Goal: Share content: Share content

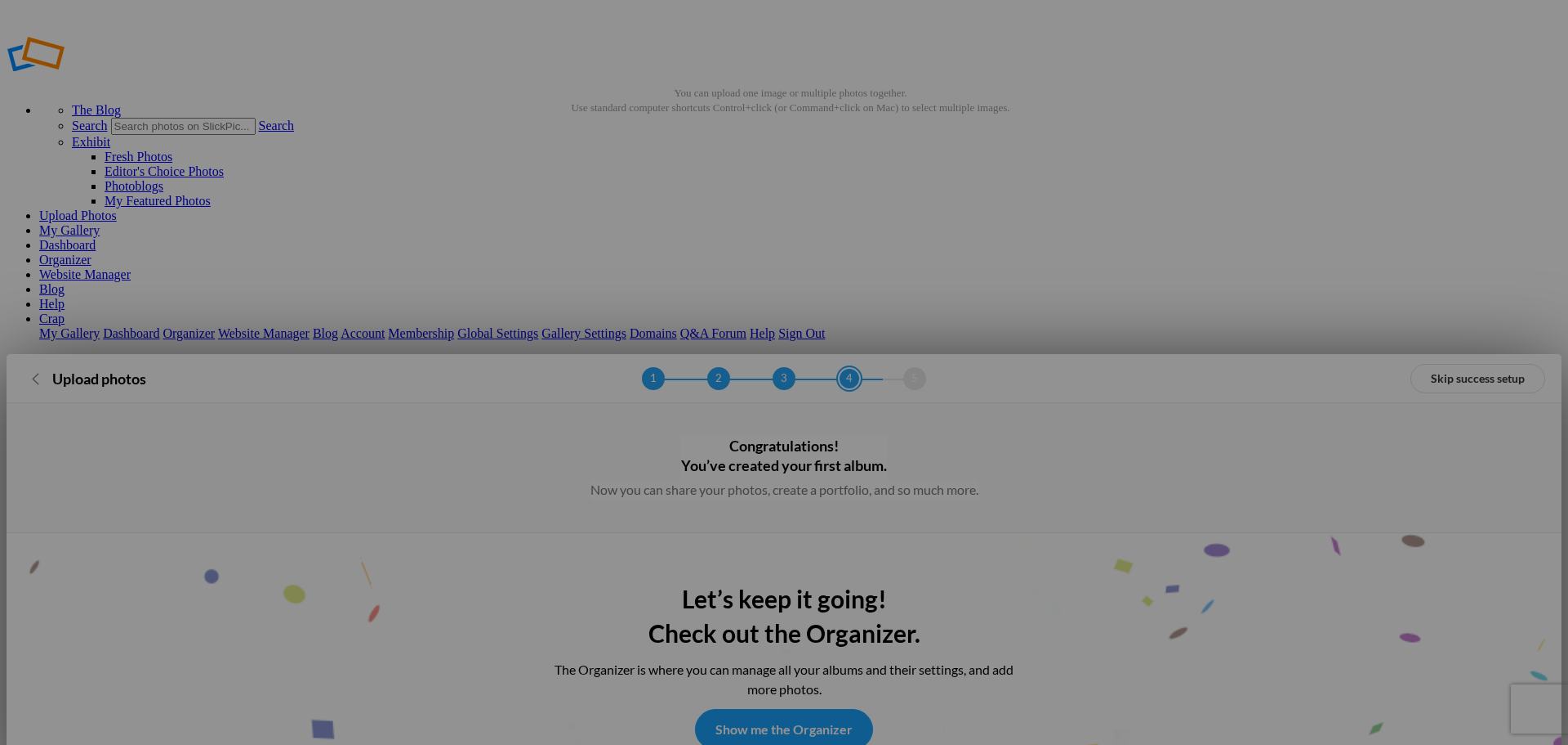
click at [789, 709] on link "Show me the Organizer" at bounding box center [784, 729] width 179 height 41
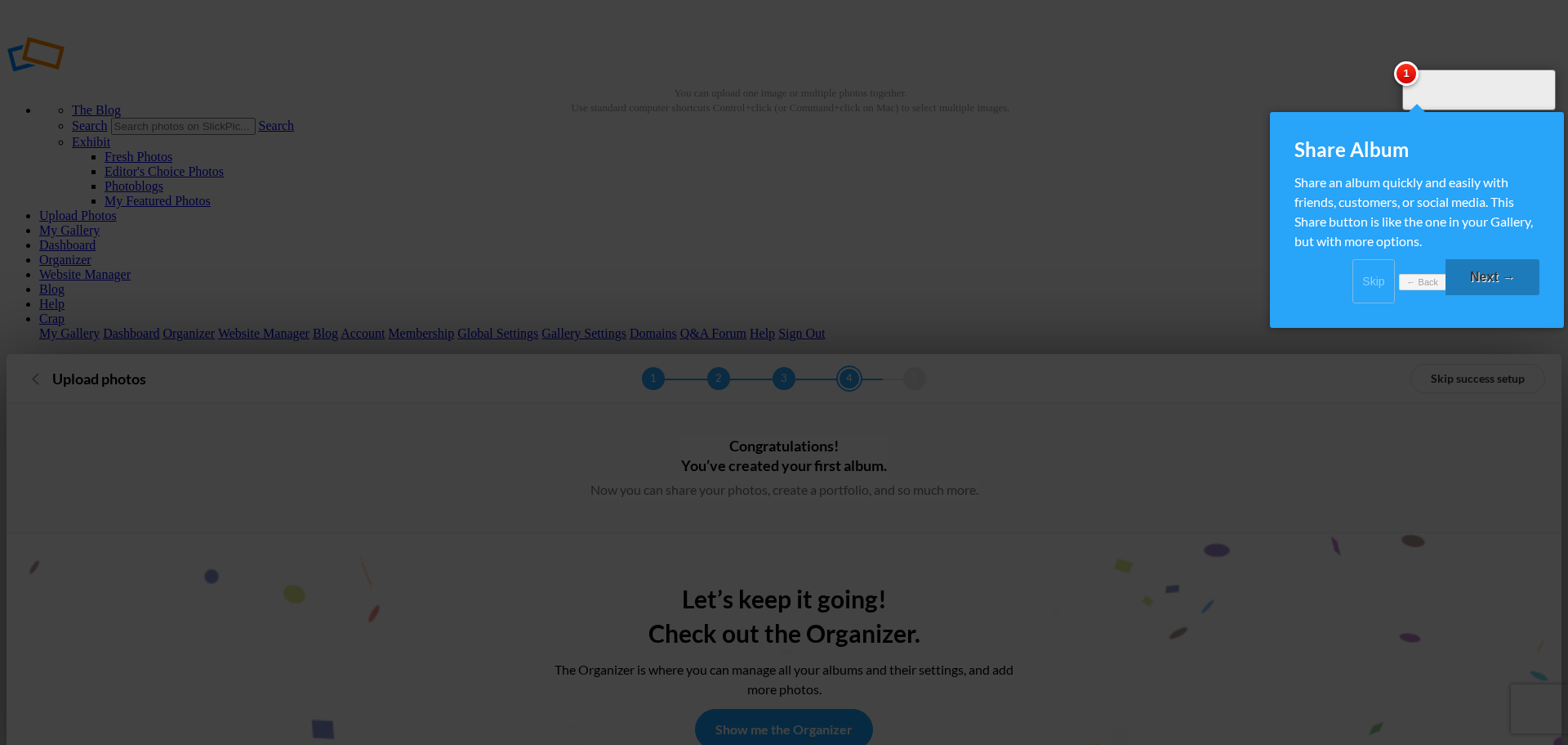
click at [1491, 289] on link "Next →" at bounding box center [1492, 277] width 94 height 36
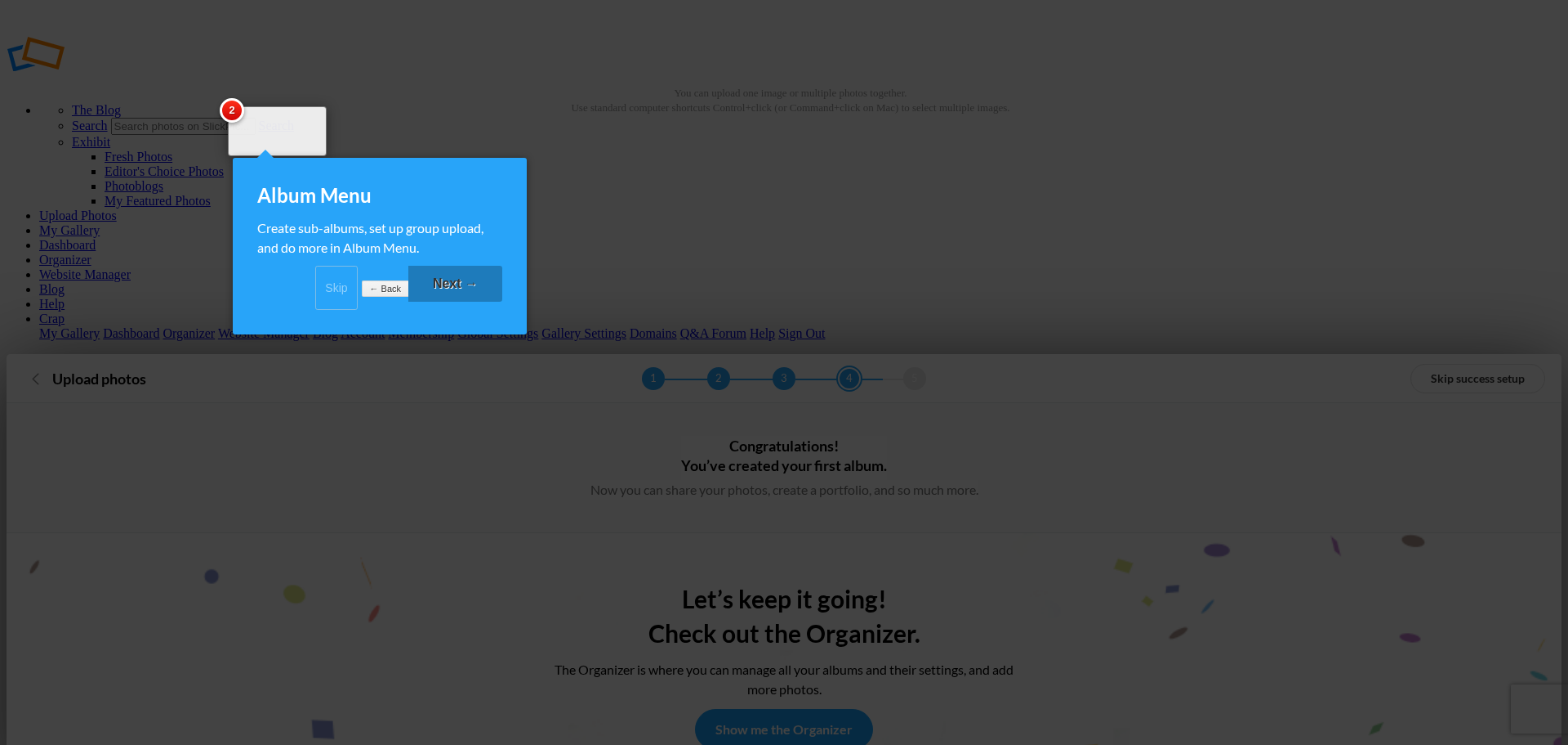
click at [449, 293] on link "Next →" at bounding box center [455, 284] width 94 height 36
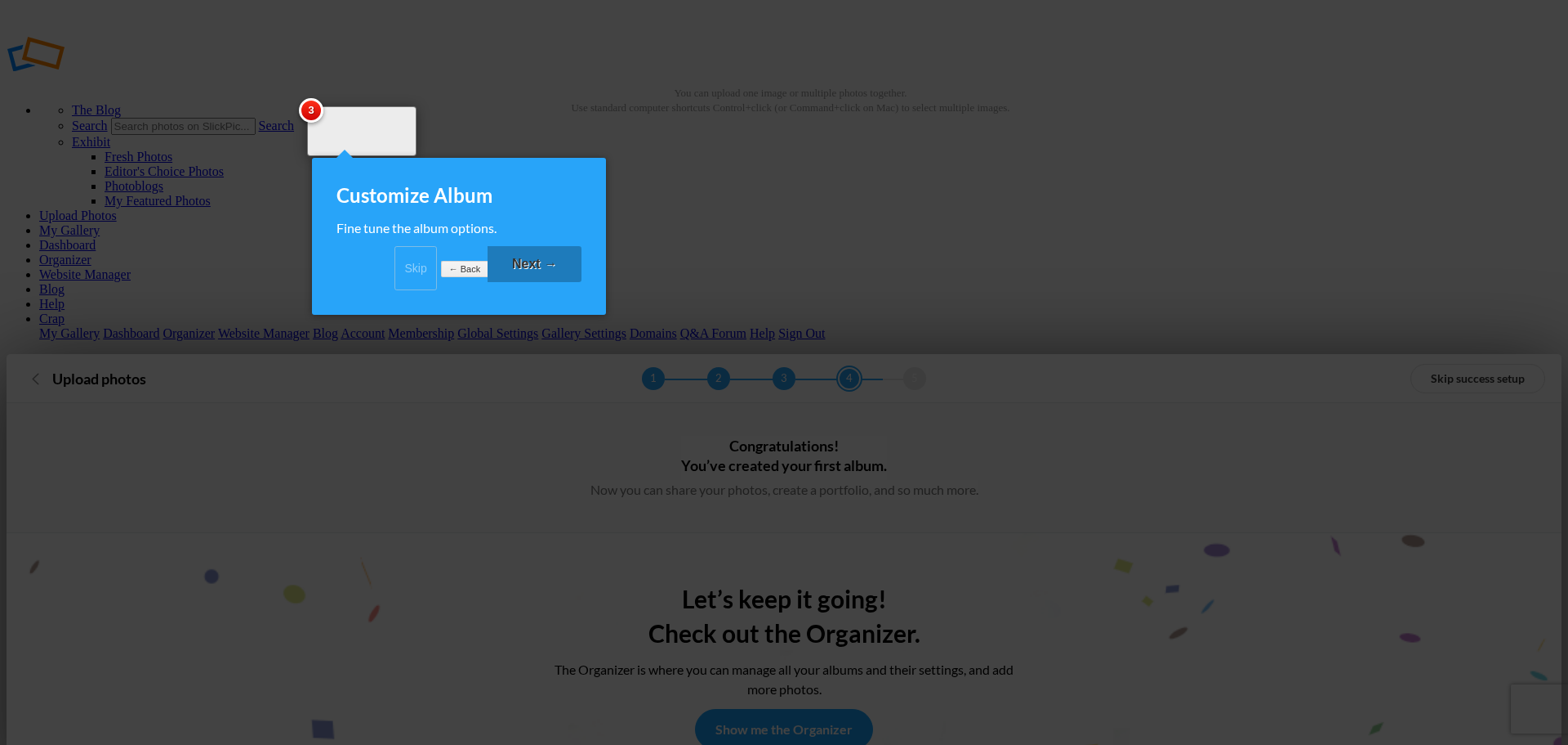
click at [512, 282] on link "Next →" at bounding box center [534, 264] width 94 height 36
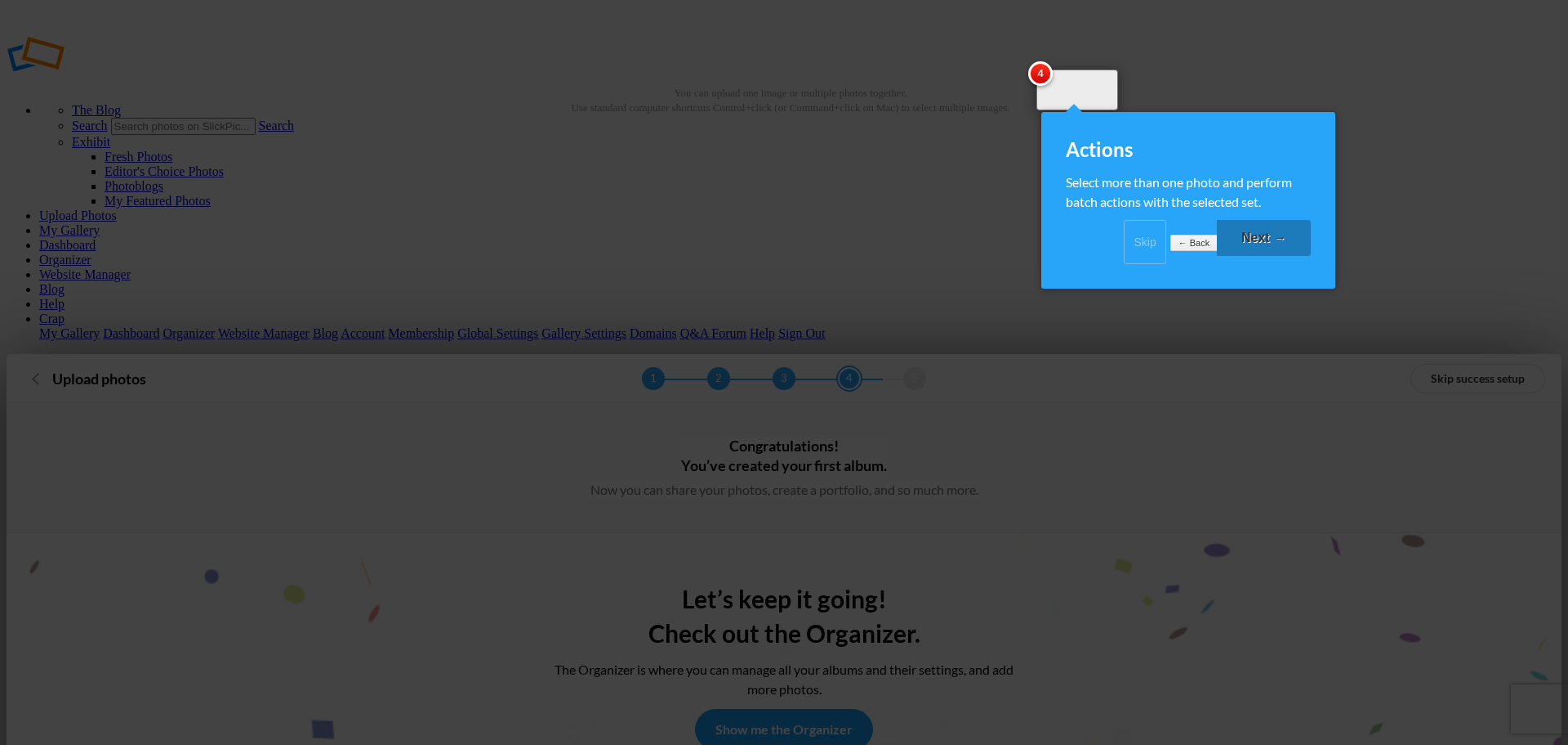
click at [1252, 248] on link "Next →" at bounding box center [1264, 238] width 94 height 36
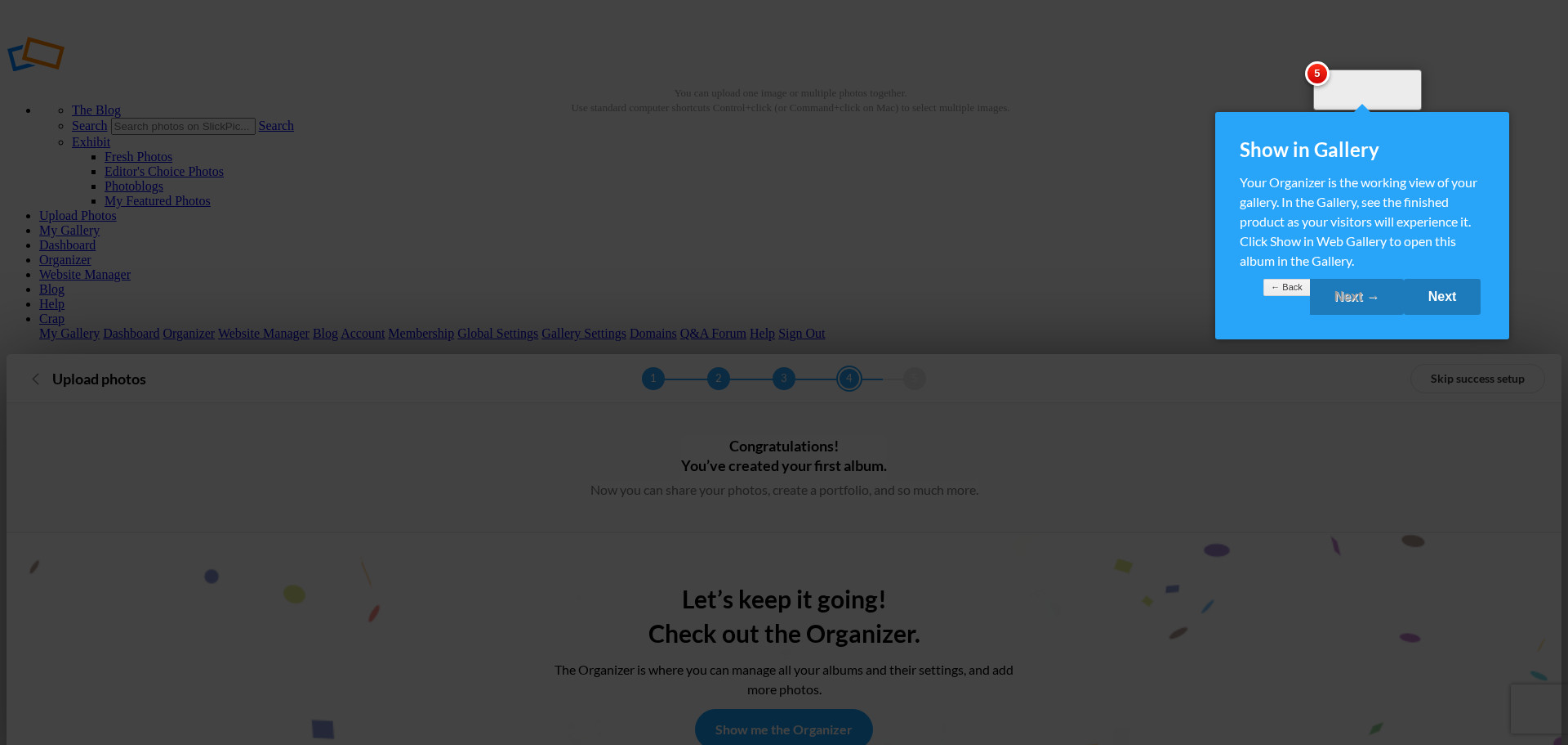
click at [1430, 310] on link "Next" at bounding box center [1444, 296] width 78 height 36
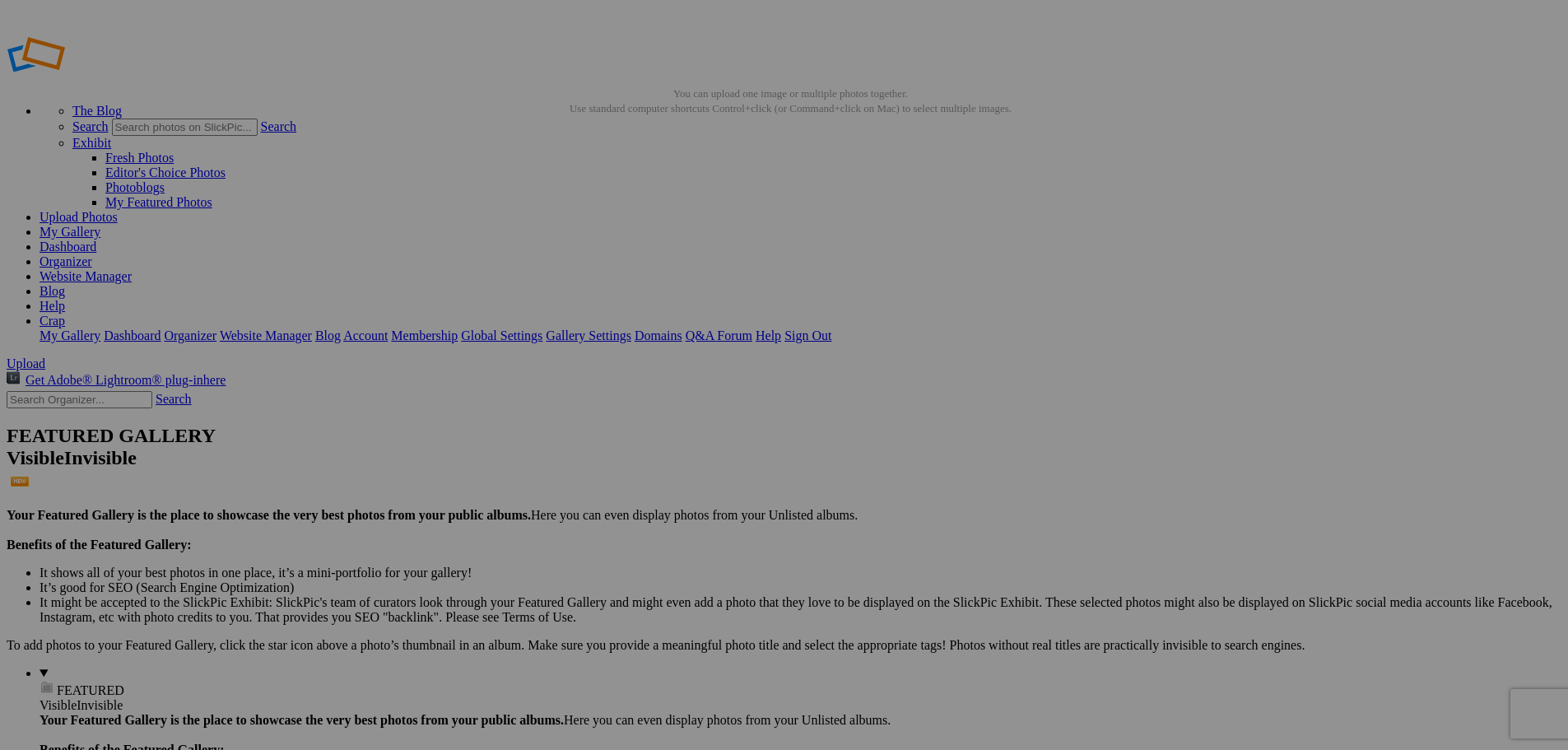
drag, startPoint x: 466, startPoint y: 255, endPoint x: 94, endPoint y: 188, distance: 378.0
drag, startPoint x: 504, startPoint y: 97, endPoint x: 209, endPoint y: 112, distance: 295.4
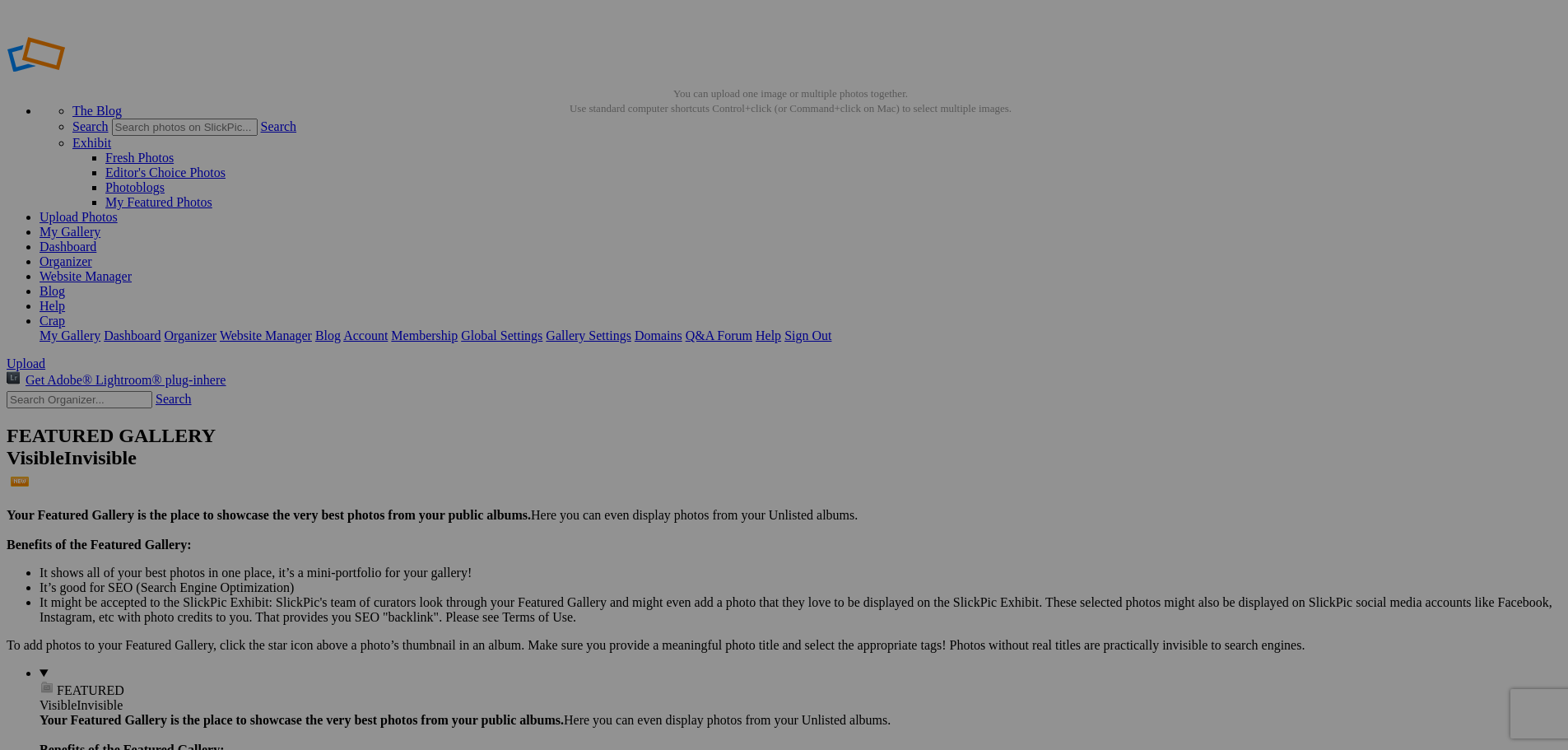
type input "X"
type input "C"
type input "Xeno/[PERSON_NAME]"
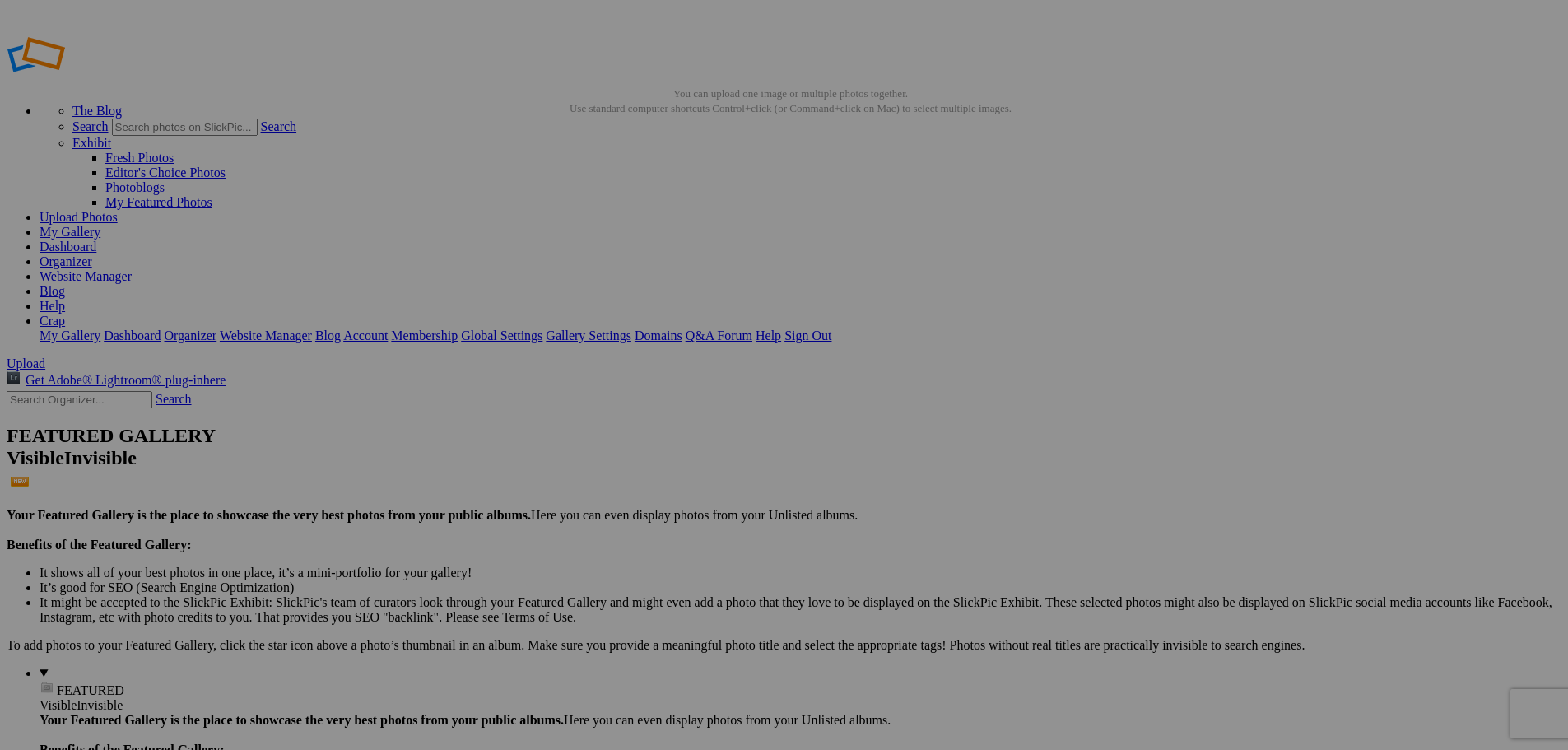
drag, startPoint x: 0, startPoint y: 0, endPoint x: 616, endPoint y: 357, distance: 712.0
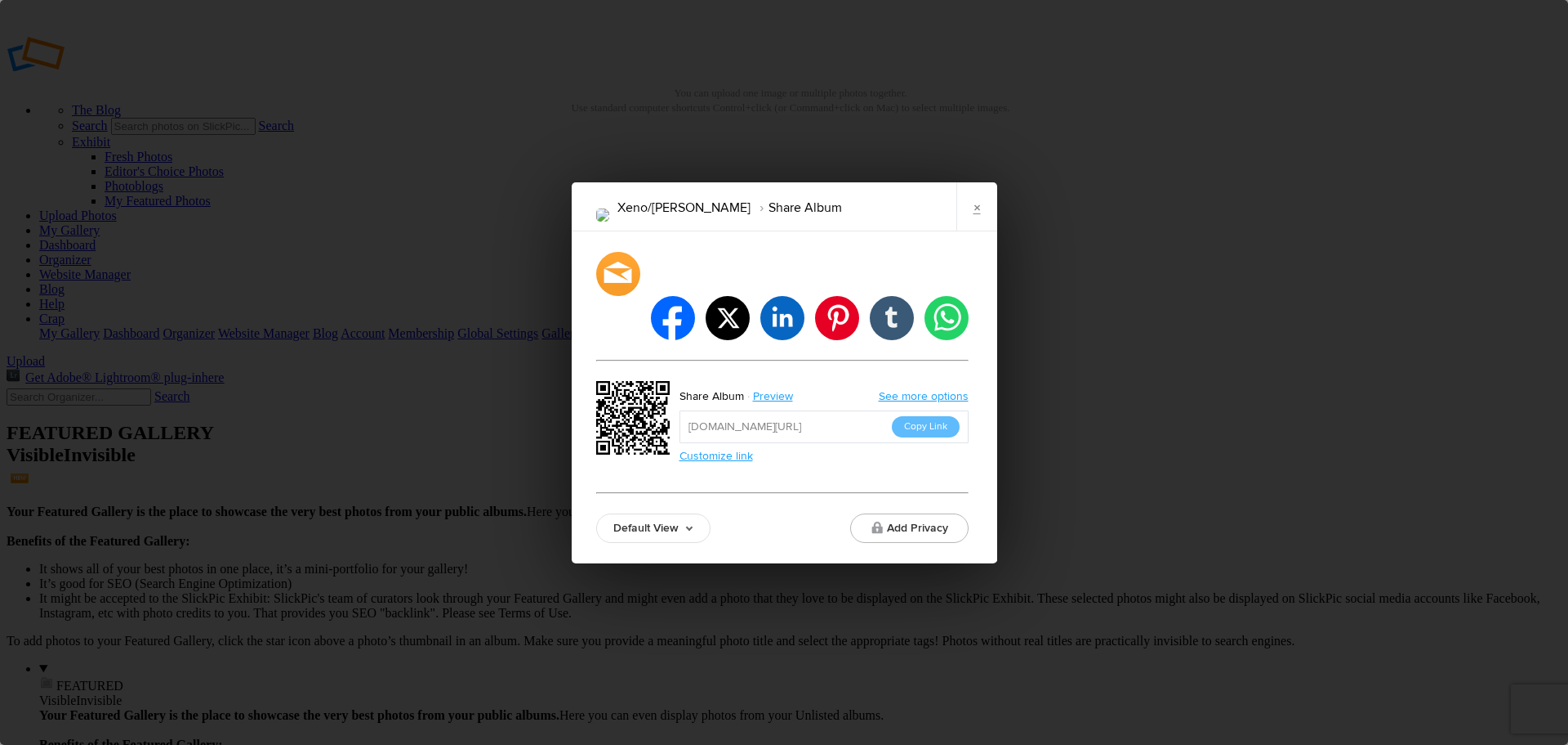
click at [929, 416] on button "Copy Link" at bounding box center [925, 427] width 67 height 21
click at [931, 389] on link "See more options" at bounding box center [923, 395] width 90 height 14
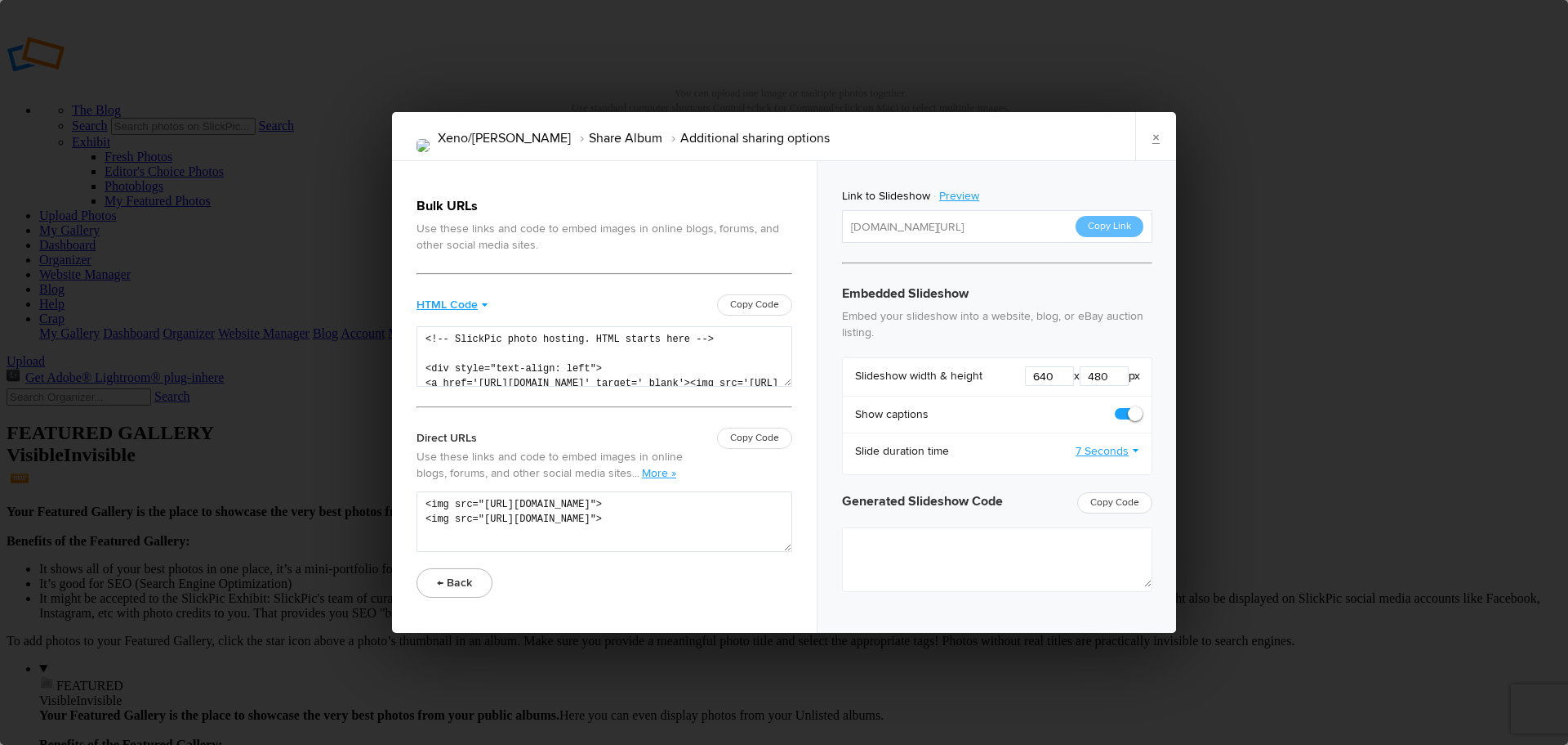
type textarea "<iframe src="https://www.slickpic.com/slideshow/simple/view/width/640/height/48…"
click at [1140, 406] on span at bounding box center [1140, 406] width 0 height 0
click at [1139, 406] on input "checkbox" at bounding box center [1139, 406] width 1 height 1
checkbox input "false"
type textarea "<iframe src="https://www.slickpic.com/slideshow/simple/view/width/640/height/48…"
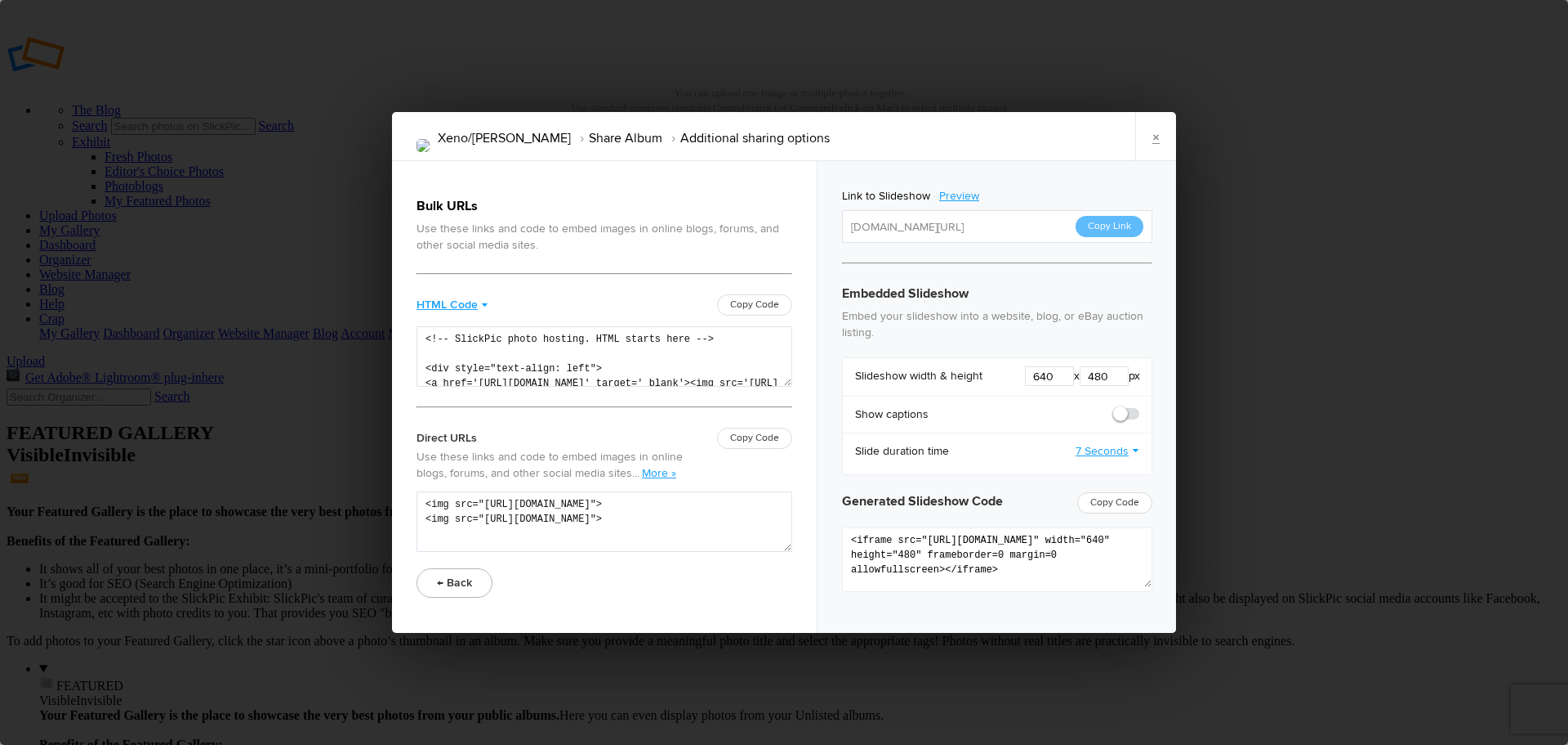
scroll to position [39, 0]
click at [1116, 500] on span "Copy Code" at bounding box center [1114, 503] width 75 height 21
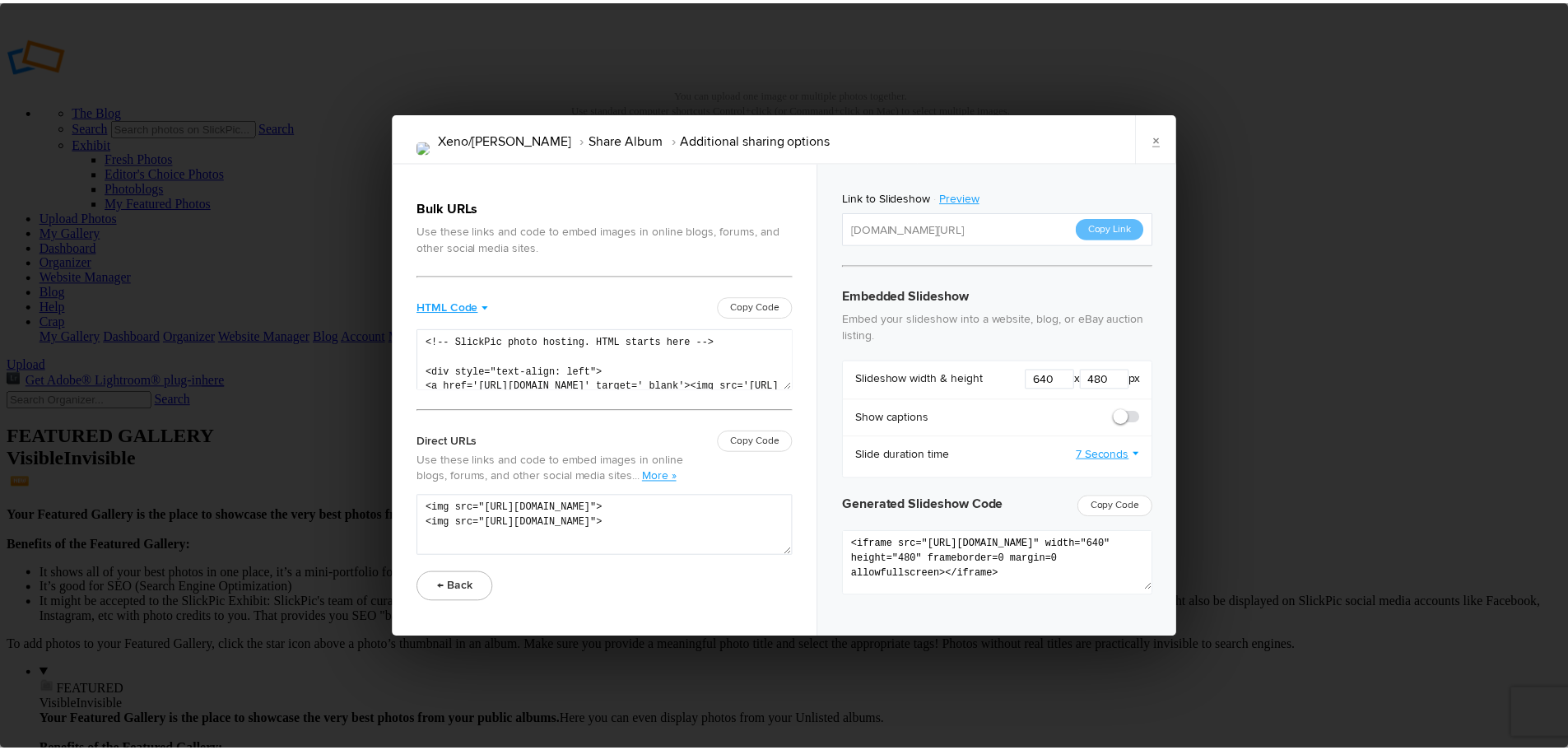
scroll to position [0, 0]
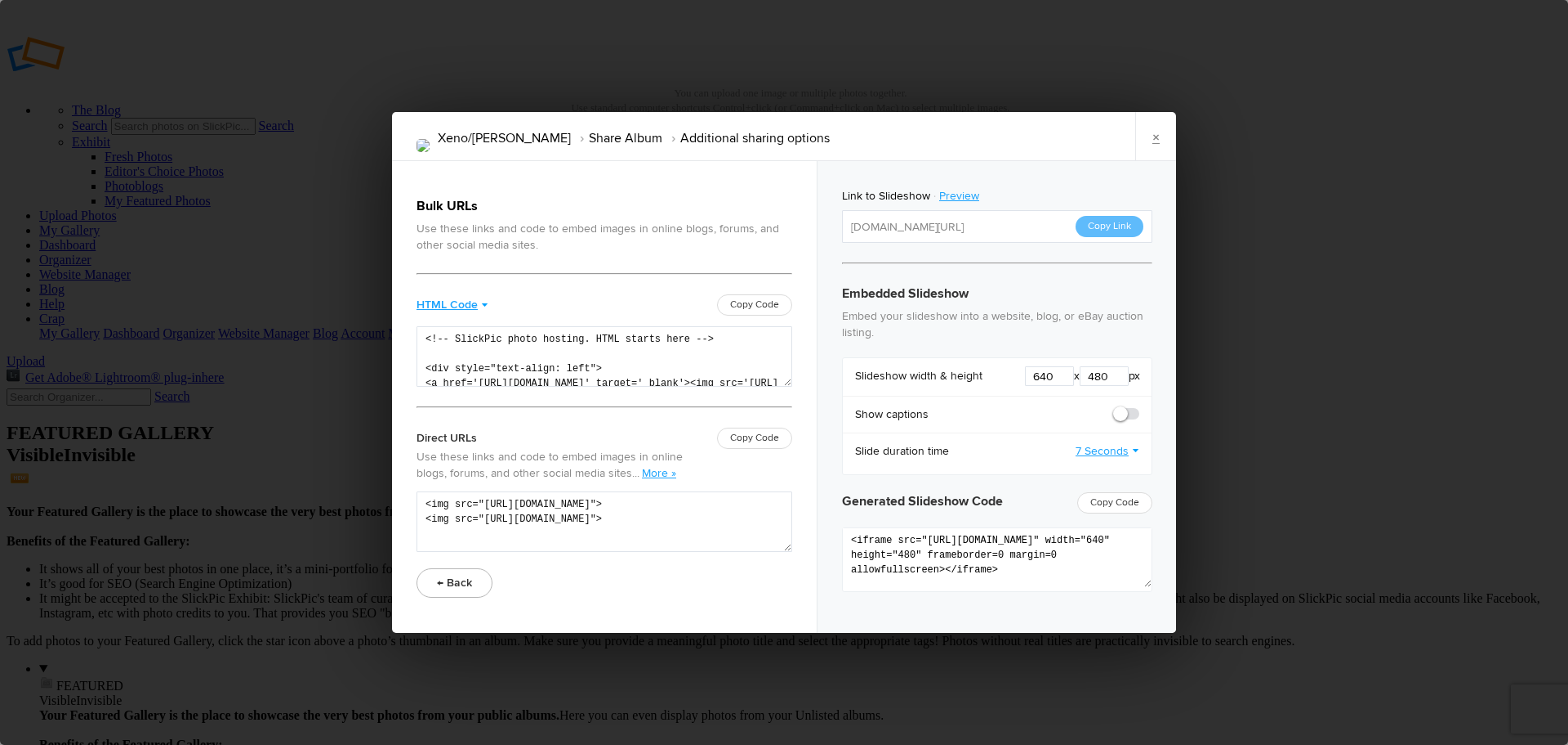
click at [1117, 227] on button "Copy Link" at bounding box center [1109, 226] width 67 height 21
click at [1148, 133] on link "×" at bounding box center [1156, 137] width 41 height 49
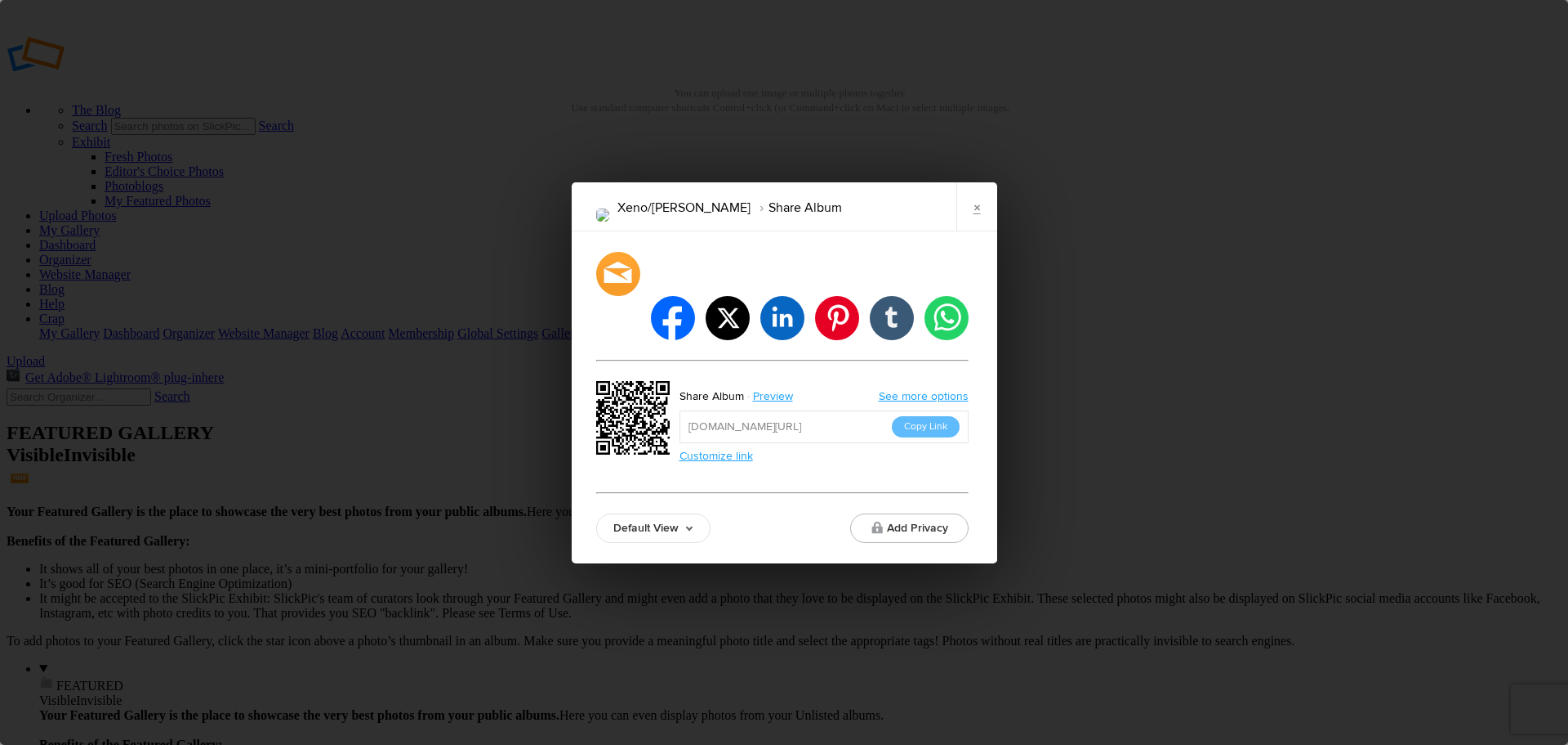
click at [943, 389] on link "See more options" at bounding box center [923, 395] width 90 height 14
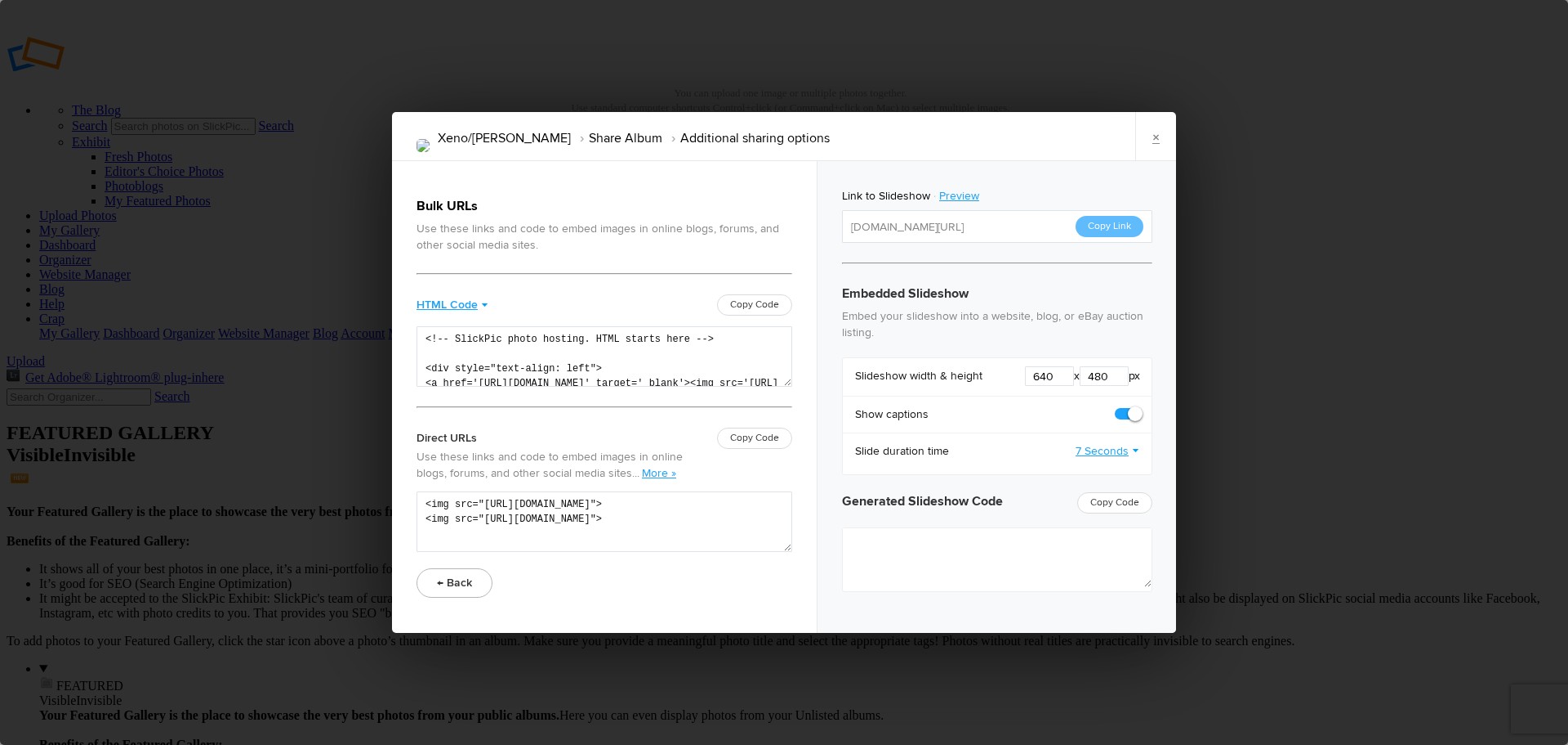
type textarea "<iframe src="https://www.slickpic.com/slideshow/simple/view/width/640/height/48…"
click at [1119, 225] on button "Copy Link" at bounding box center [1109, 226] width 67 height 21
click at [1156, 144] on link "×" at bounding box center [1156, 137] width 41 height 49
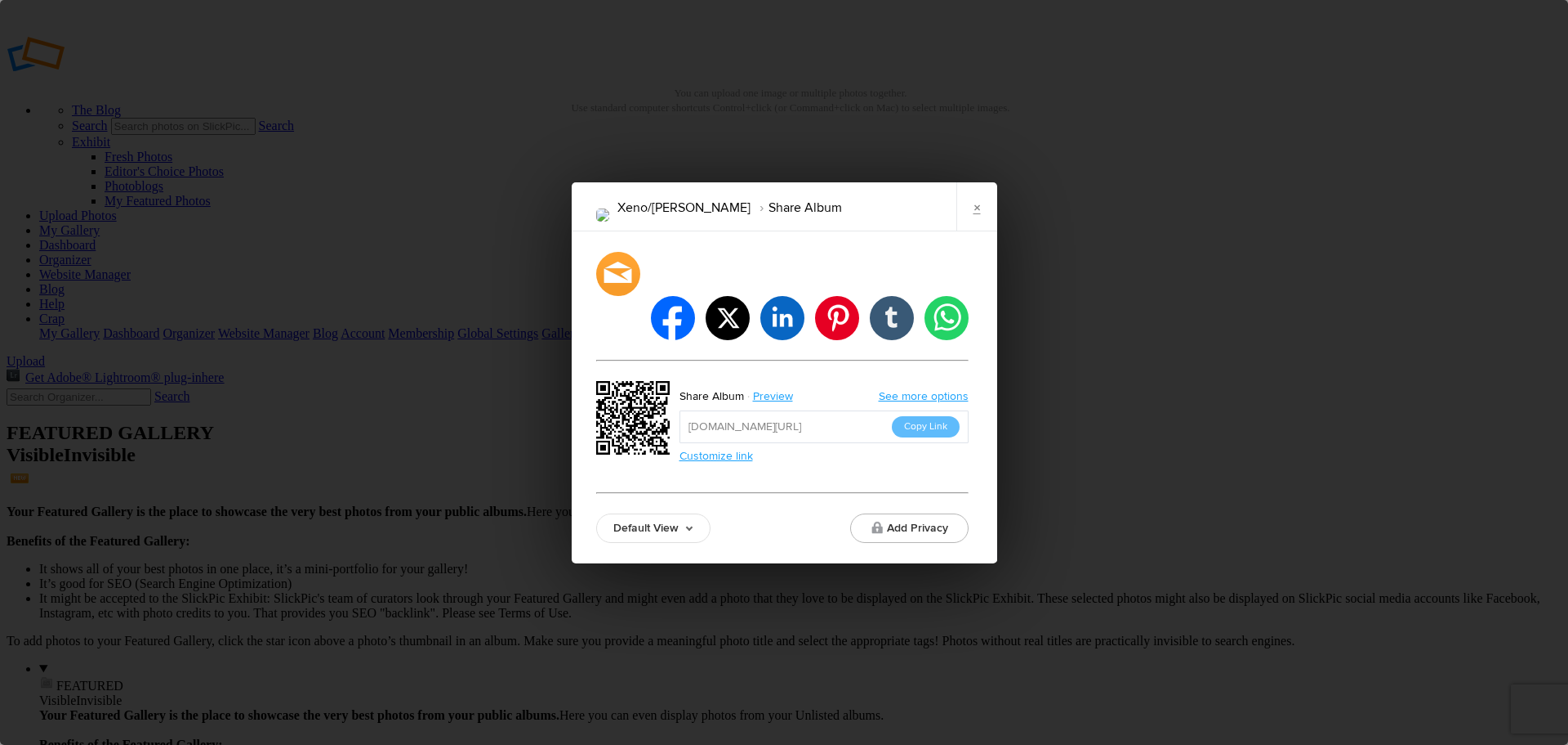
click at [939, 416] on button "Copy Link" at bounding box center [925, 427] width 67 height 21
click at [971, 220] on link "×" at bounding box center [976, 207] width 41 height 49
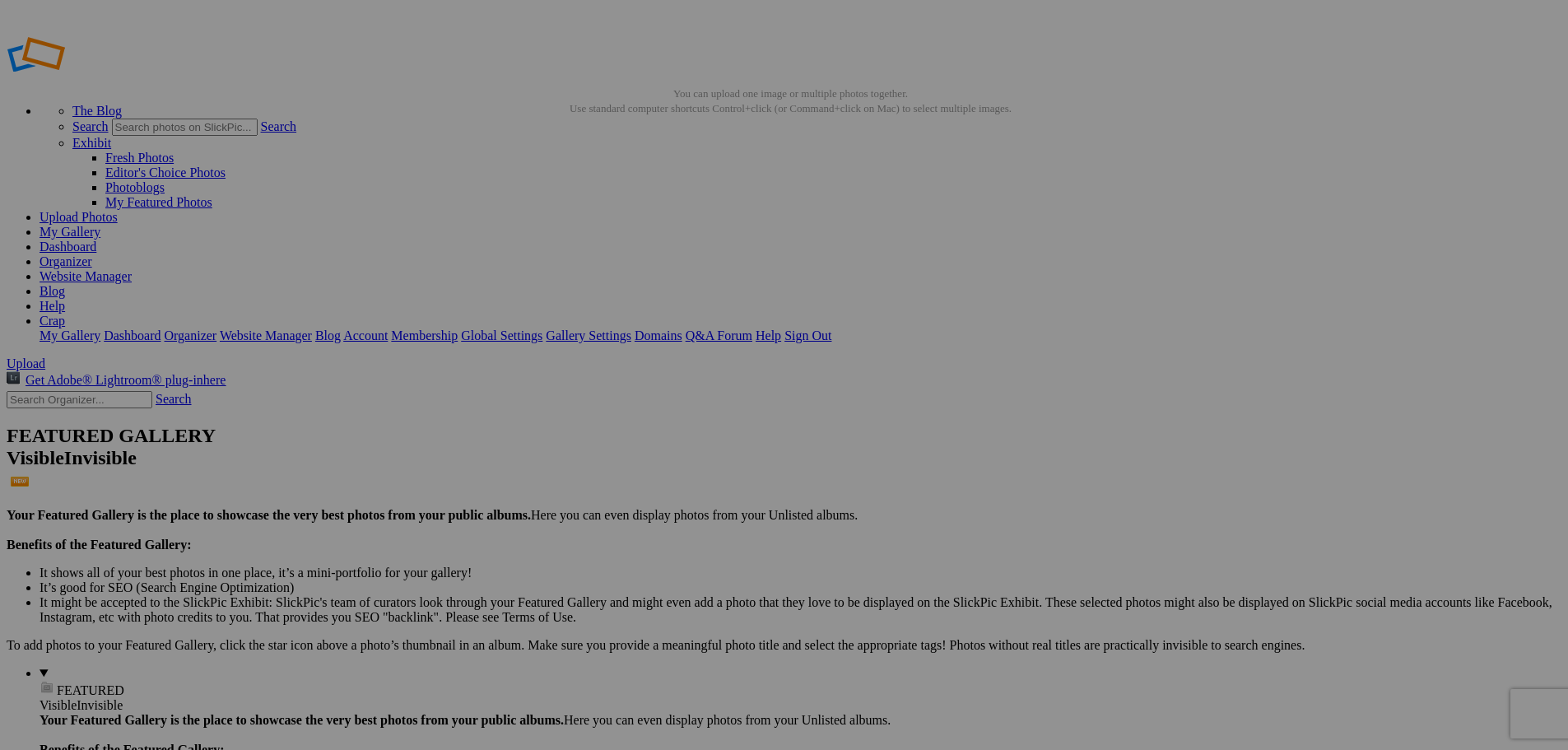
drag, startPoint x: 522, startPoint y: 90, endPoint x: 210, endPoint y: 92, distance: 312.0
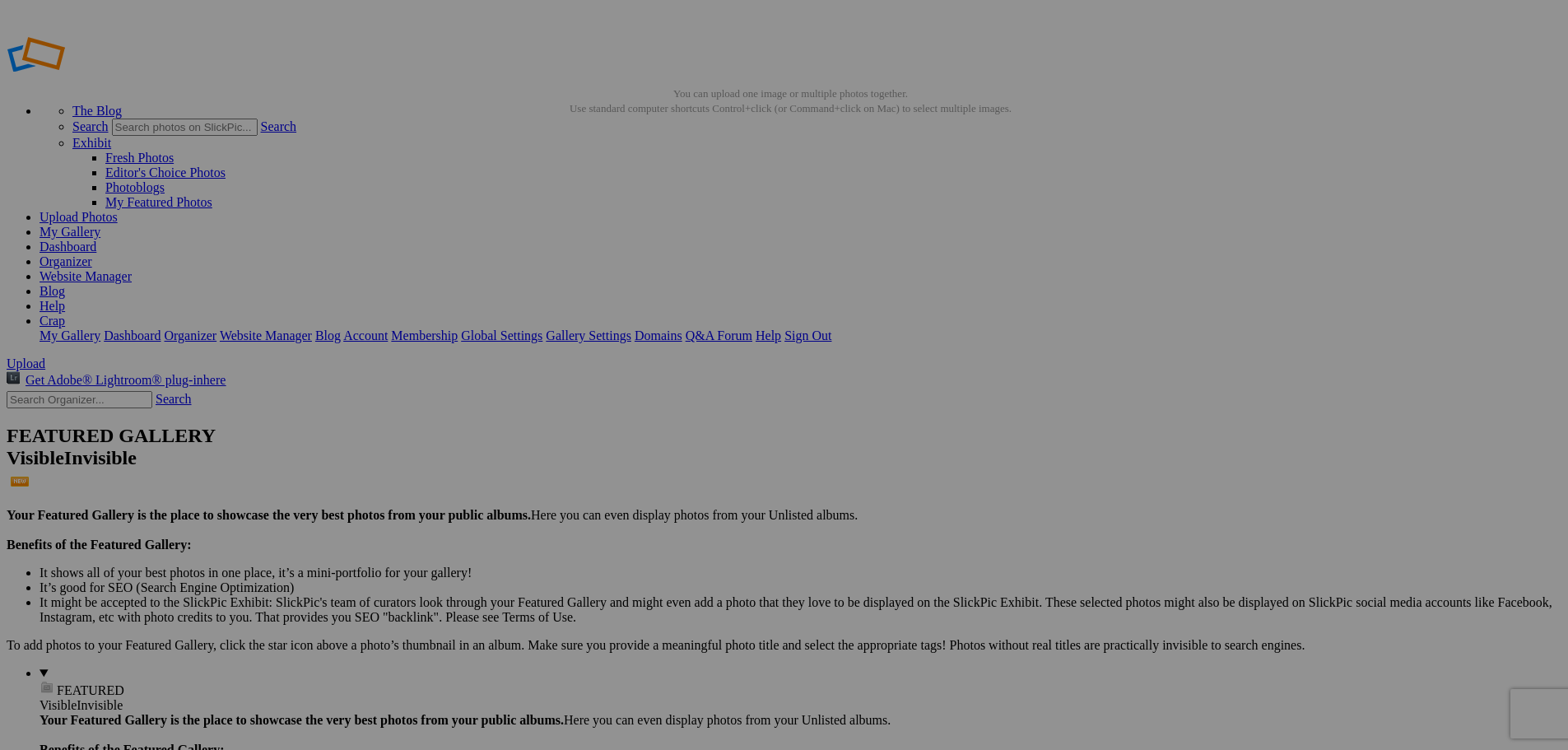
type input "[PERSON_NAME]/[PERSON_NAME]"
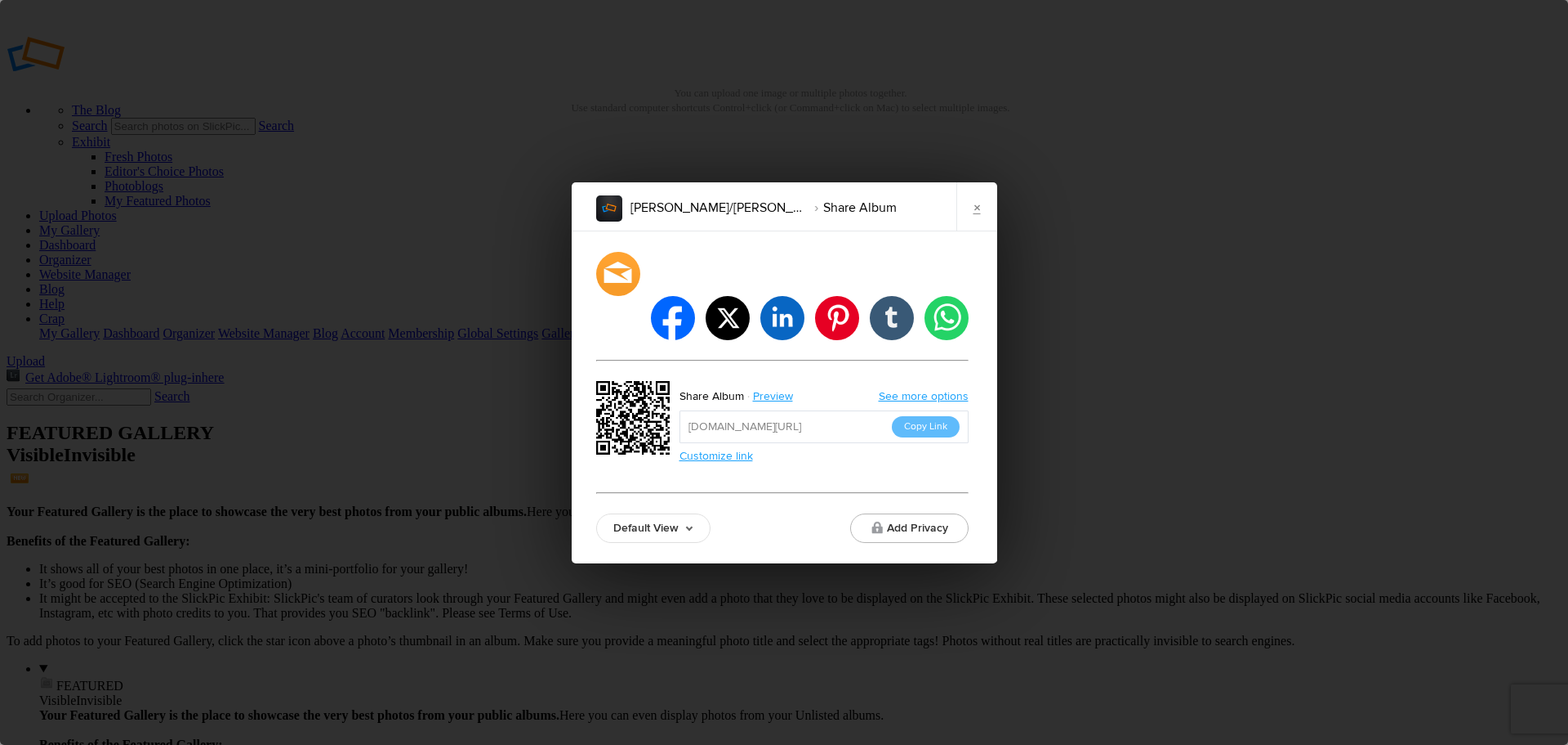
click at [933, 416] on button "Copy Link" at bounding box center [925, 427] width 67 height 21
click at [987, 224] on link "×" at bounding box center [976, 207] width 41 height 49
